Goal: Browse casually

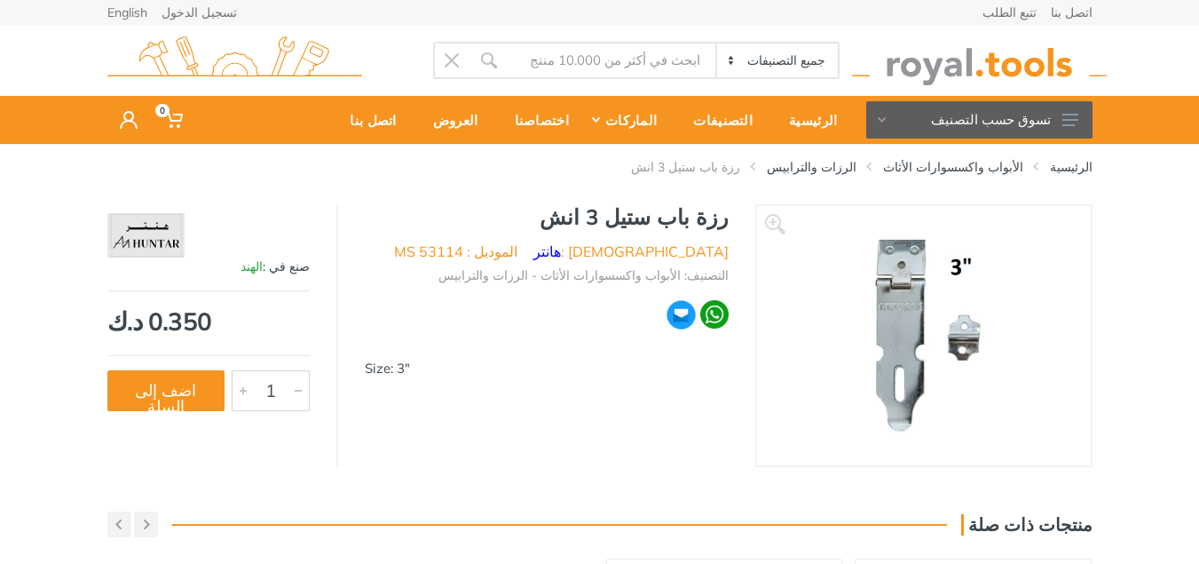
click at [905, 349] on img at bounding box center [924, 336] width 224 height 224
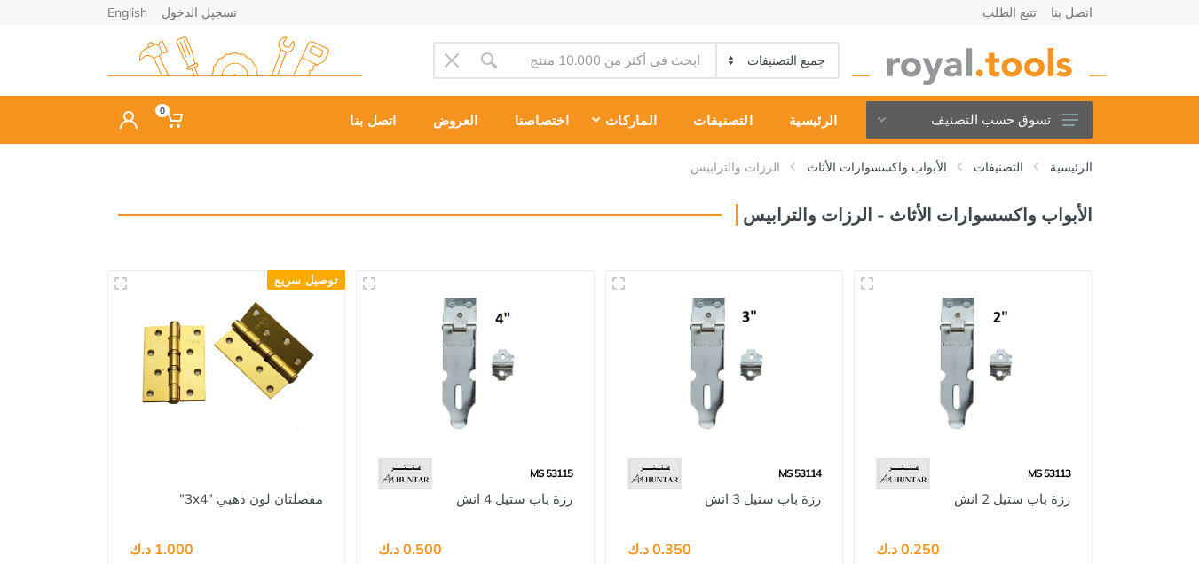
click at [180, 389] on img at bounding box center [226, 364] width 205 height 154
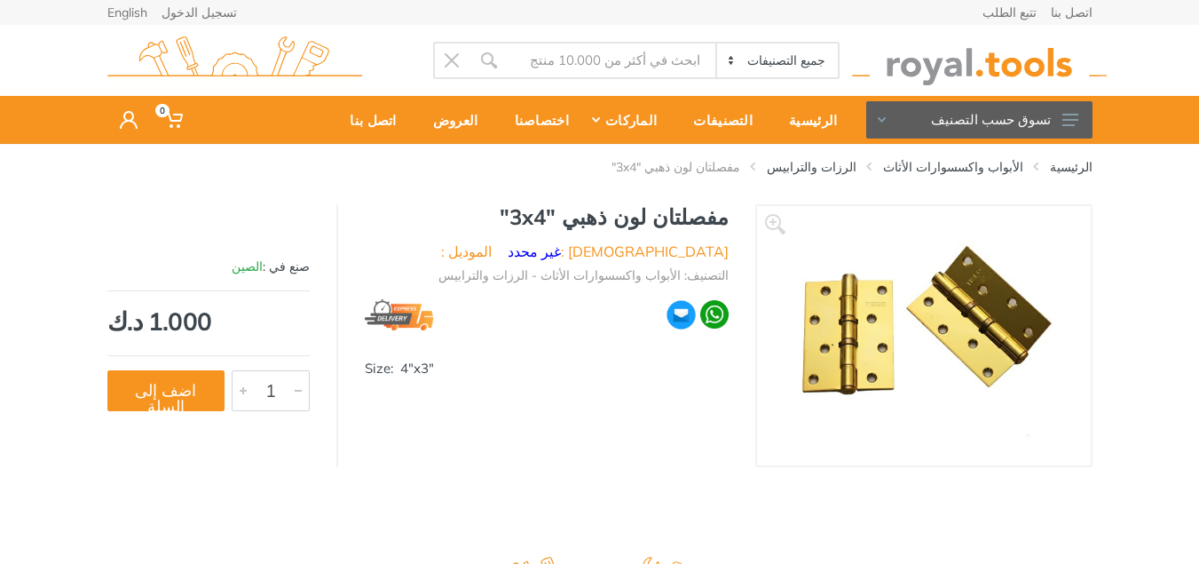
drag, startPoint x: 860, startPoint y: 352, endPoint x: 851, endPoint y: 358, distance: 10.4
click at [851, 358] on img at bounding box center [924, 336] width 263 height 224
